Goal: Transaction & Acquisition: Subscribe to service/newsletter

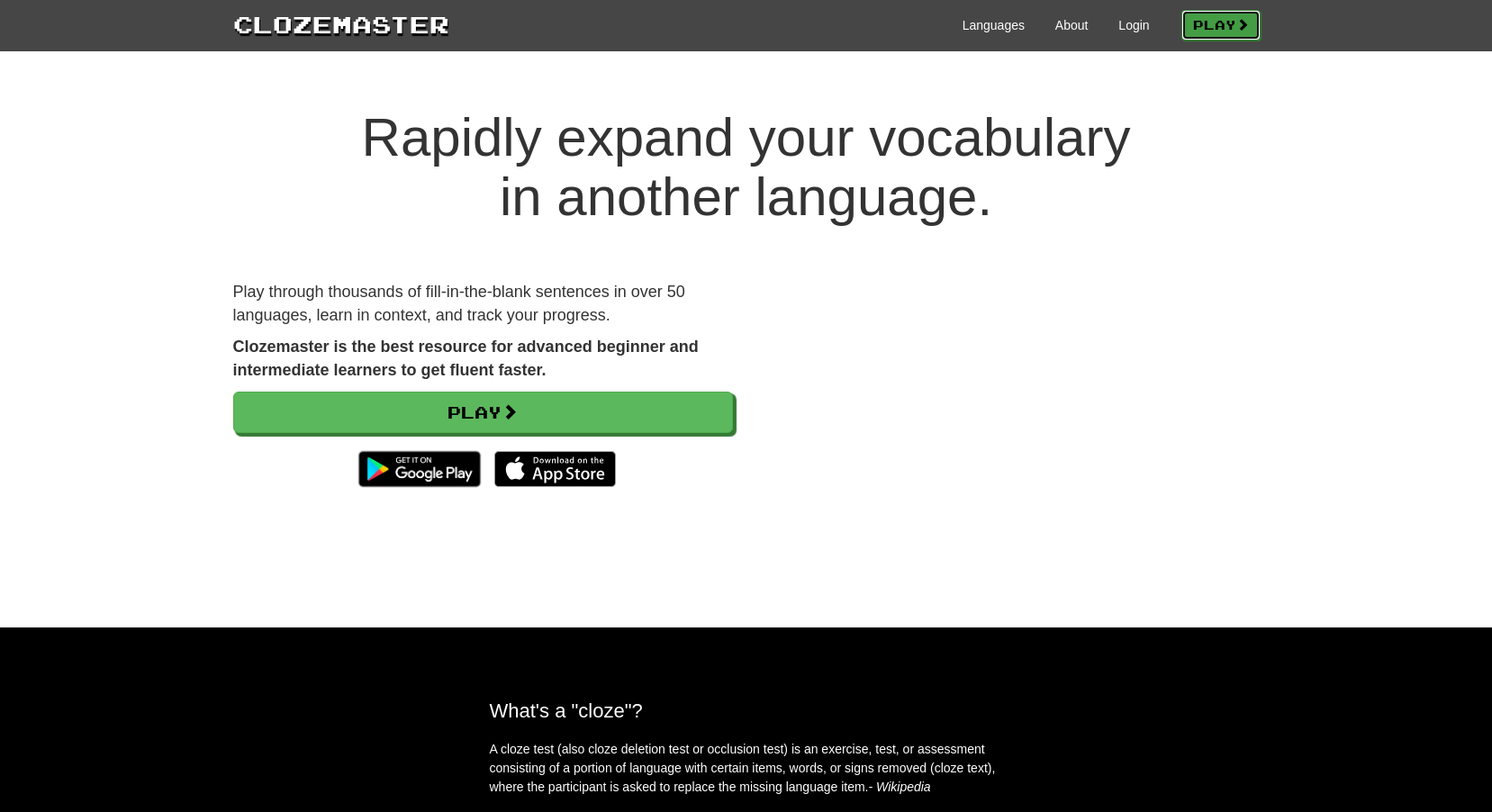
click at [1207, 20] on link "Play" at bounding box center [1221, 25] width 79 height 31
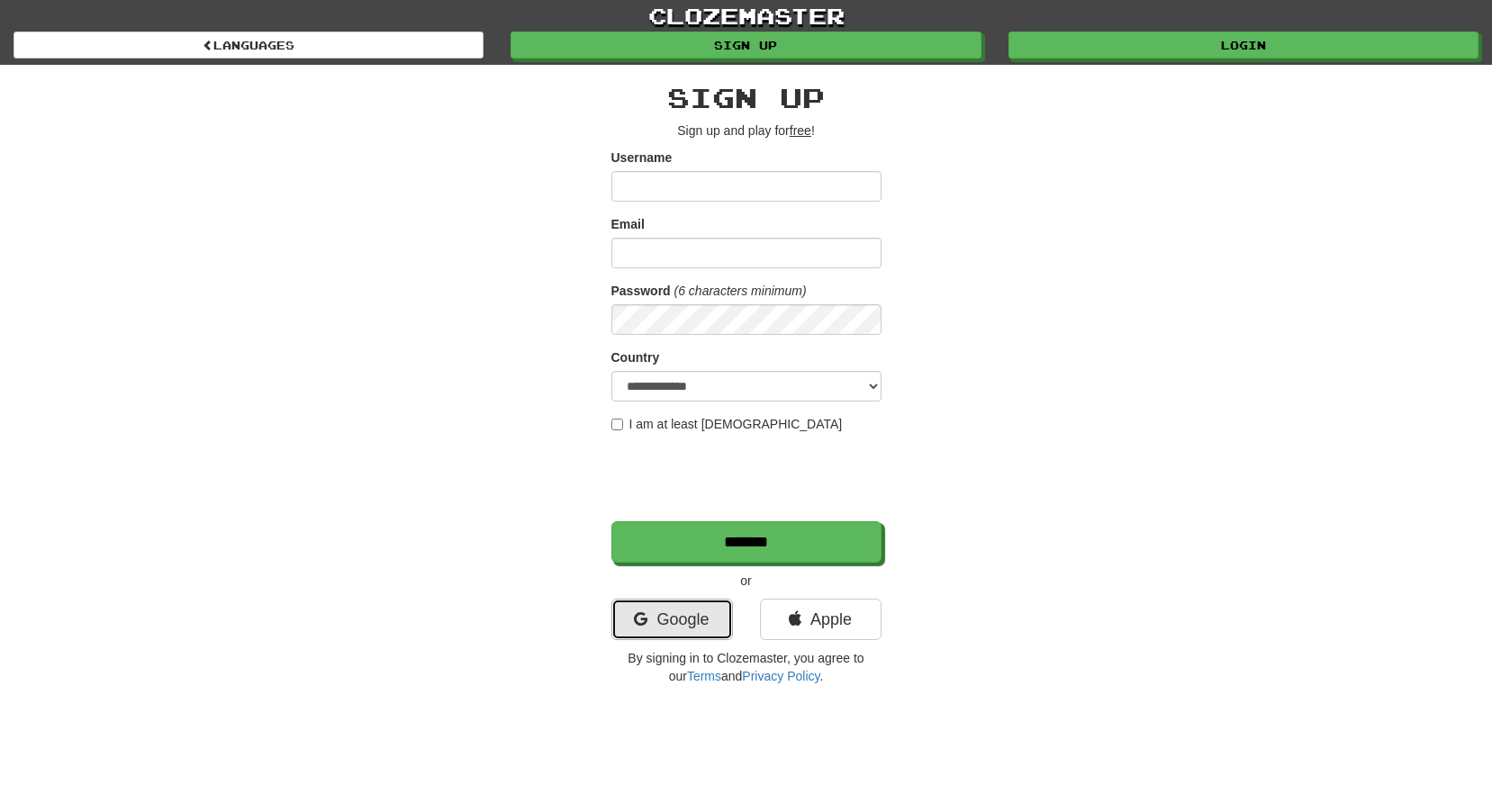
click at [635, 616] on icon at bounding box center [640, 619] width 14 height 16
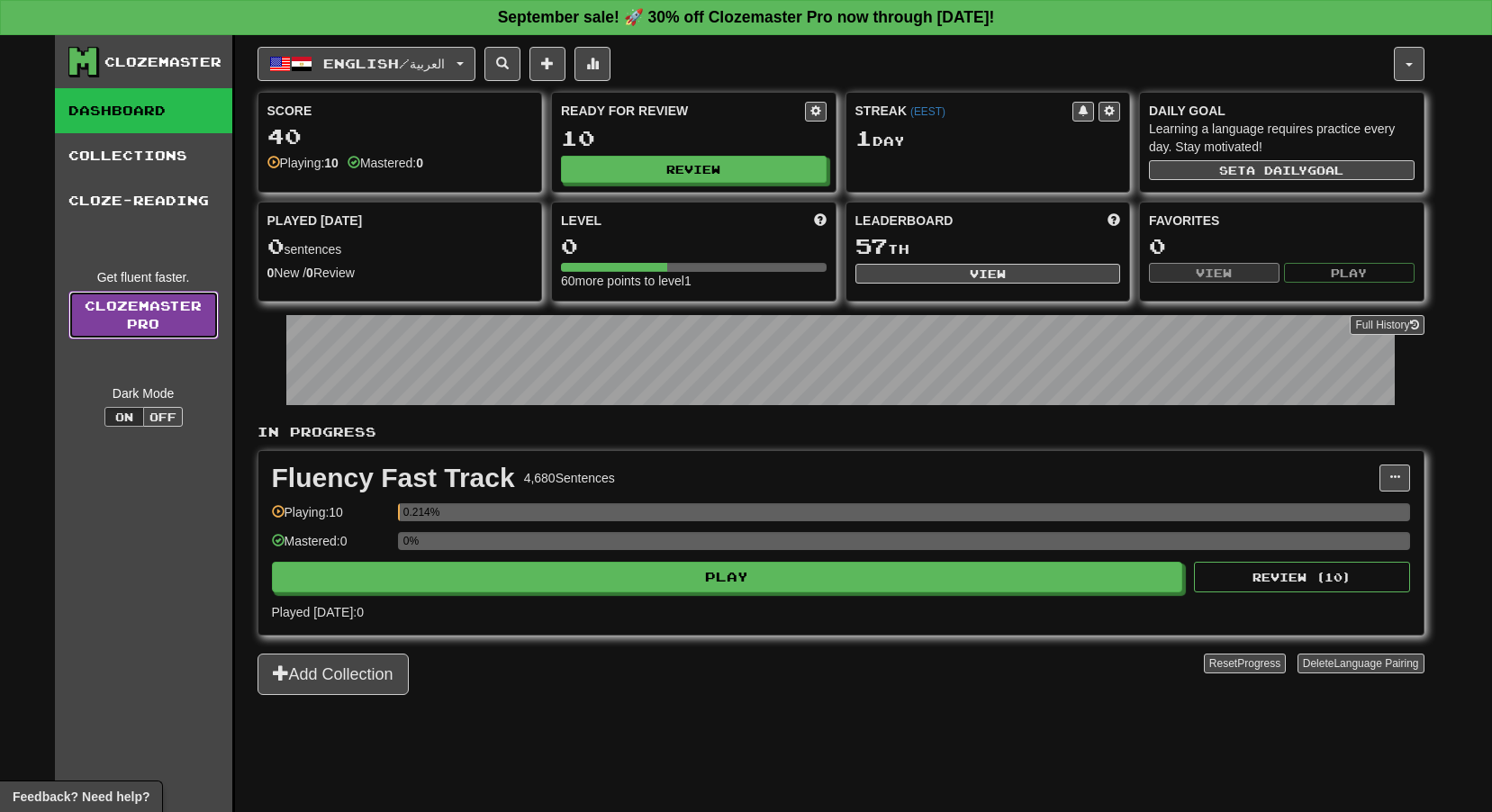
click at [203, 304] on link "Clozemaster Pro" at bounding box center [143, 315] width 150 height 48
